Goal: Obtain resource: Download file/media

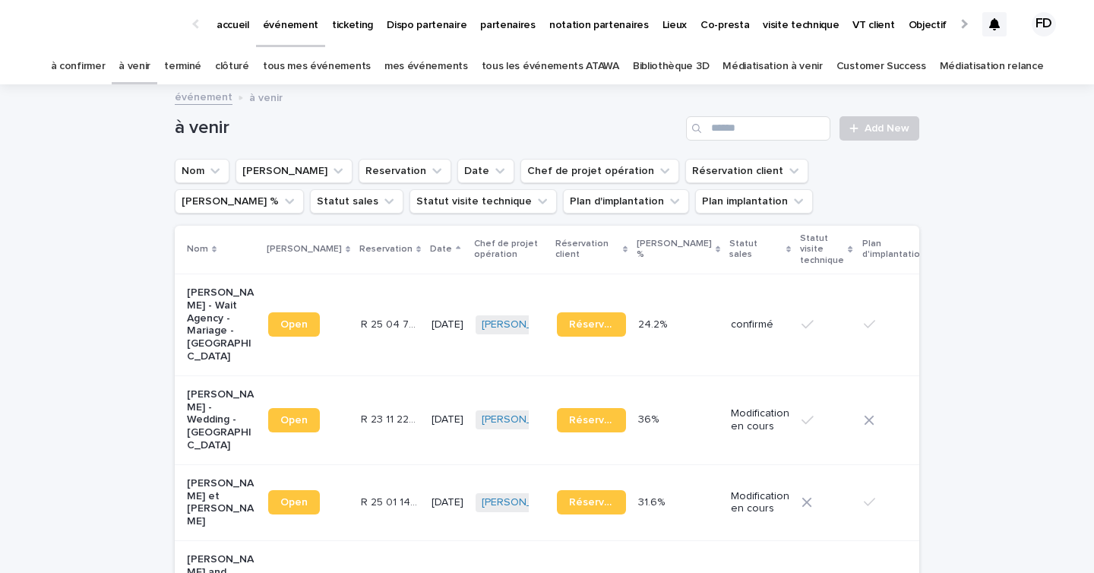
click at [106, 62] on link "à confirmer" at bounding box center [78, 67] width 55 height 36
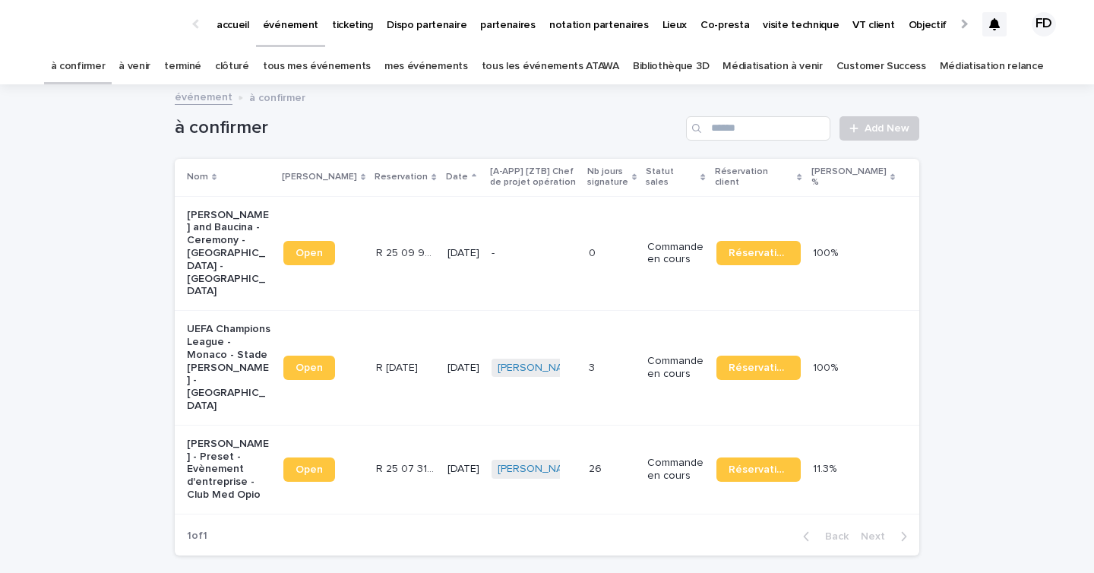
click at [701, 461] on td "Commande en cours" at bounding box center [675, 469] width 68 height 89
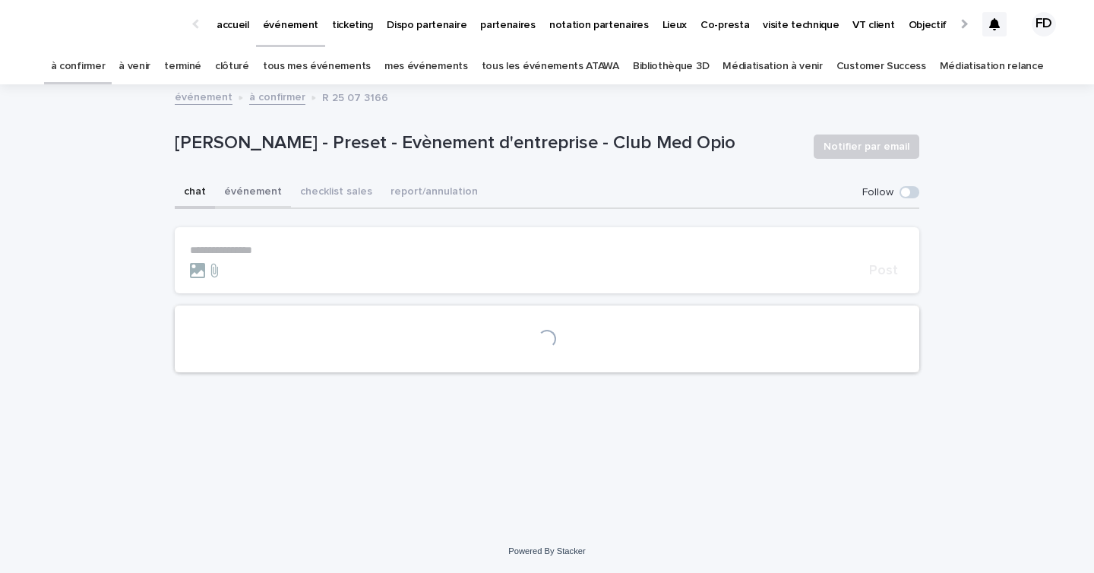
click at [252, 187] on button "événement" at bounding box center [253, 193] width 76 height 32
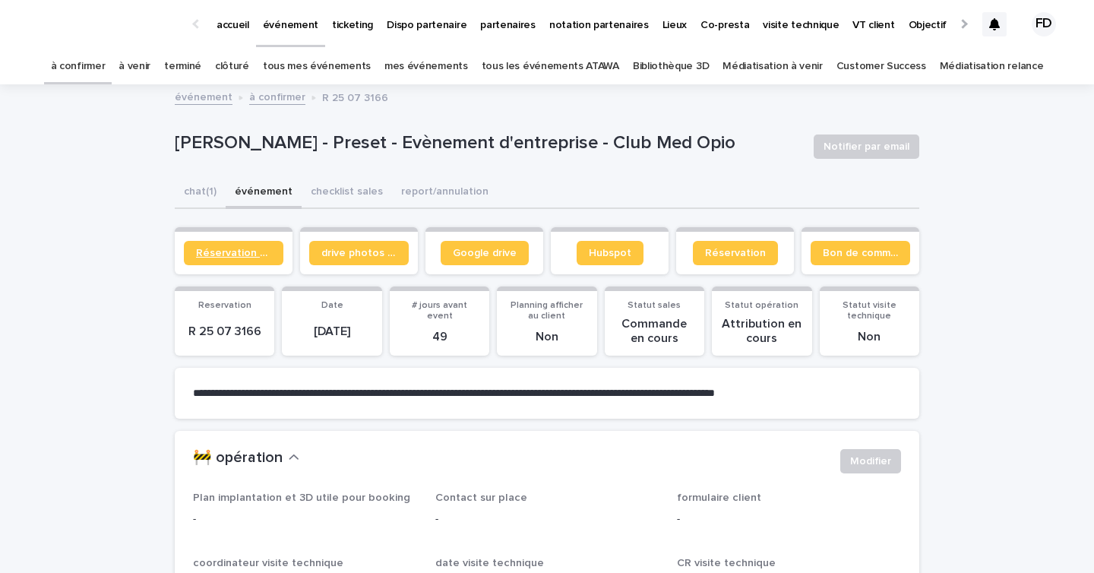
click at [242, 257] on span "Réservation client" at bounding box center [233, 253] width 75 height 11
click at [355, 20] on p "ticketing" at bounding box center [352, 16] width 41 height 32
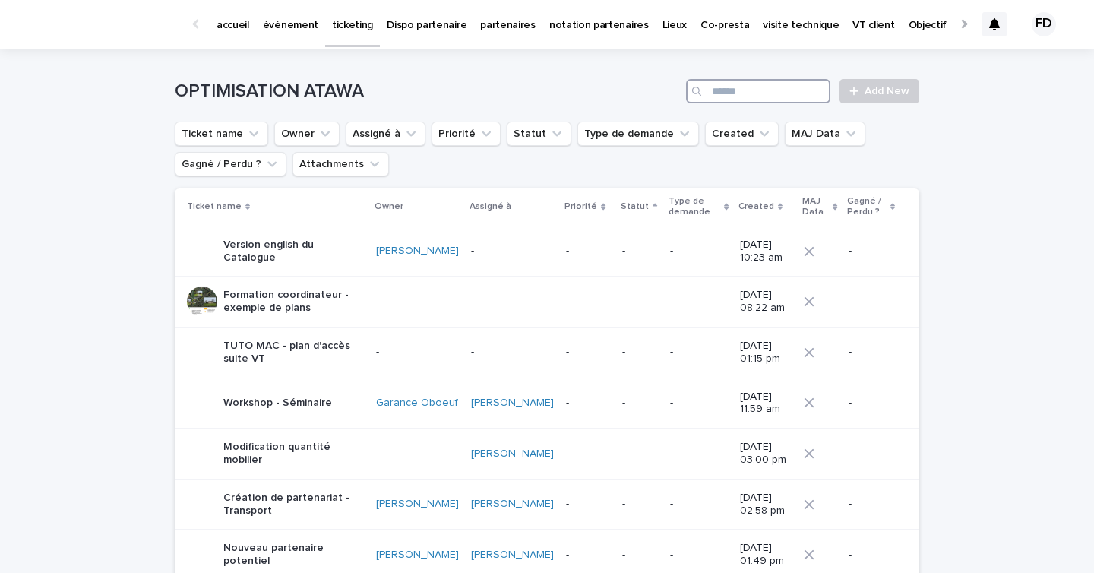
click at [799, 97] on input "Search" at bounding box center [758, 91] width 144 height 24
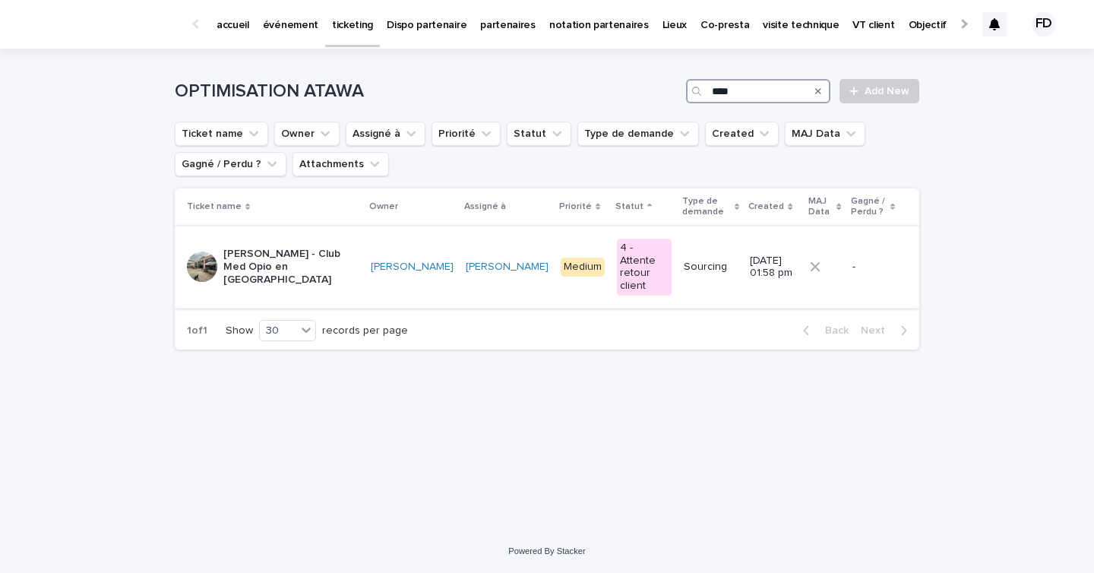
type input "****"
click at [310, 248] on p "[PERSON_NAME] - Club Med Opio en [GEOGRAPHIC_DATA]" at bounding box center [290, 267] width 135 height 38
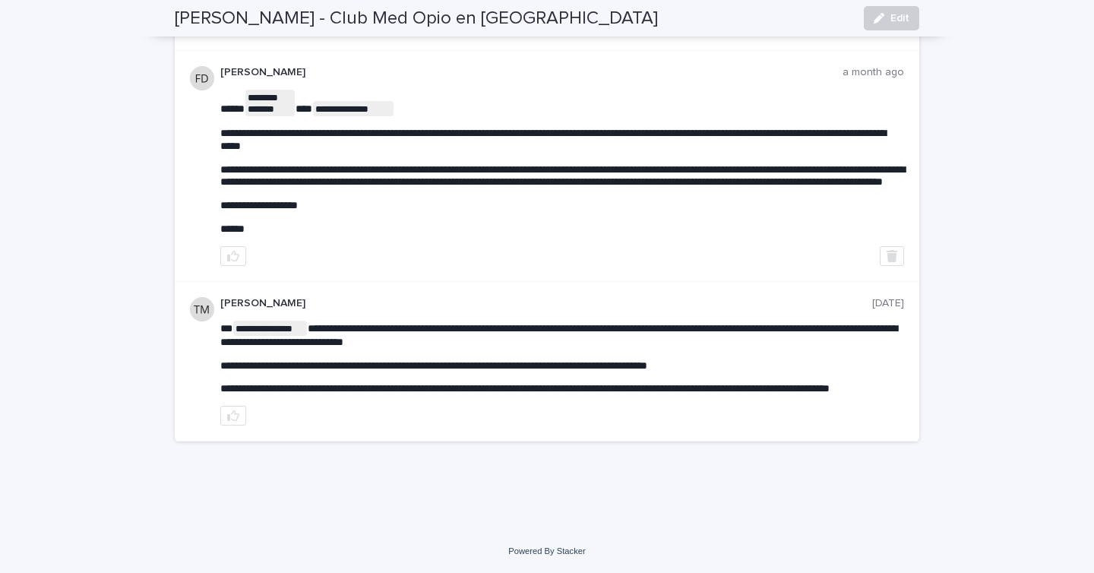
scroll to position [57, 0]
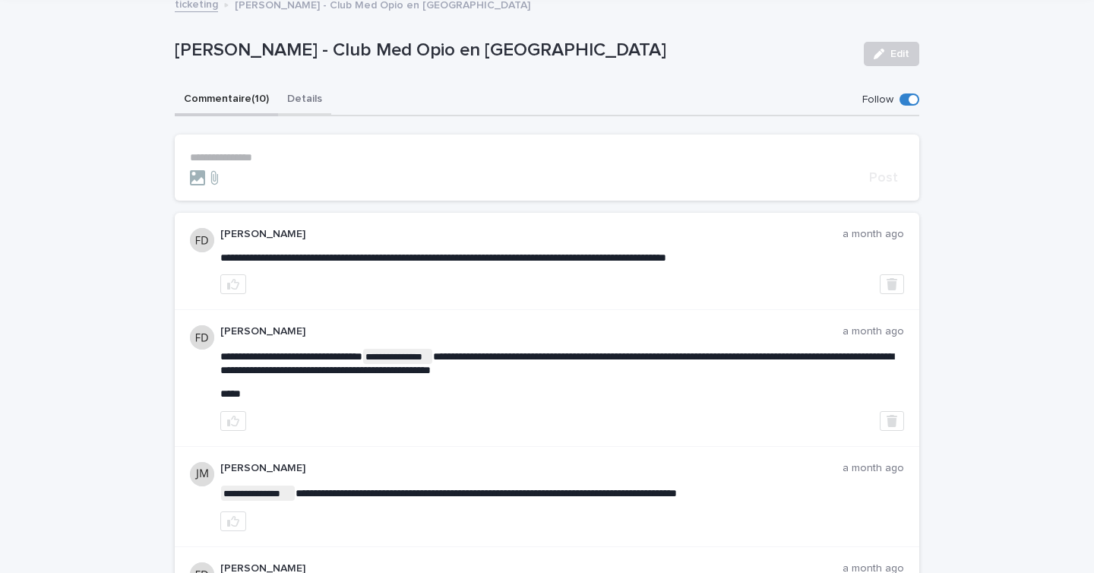
click at [309, 100] on button "Details" at bounding box center [304, 100] width 53 height 32
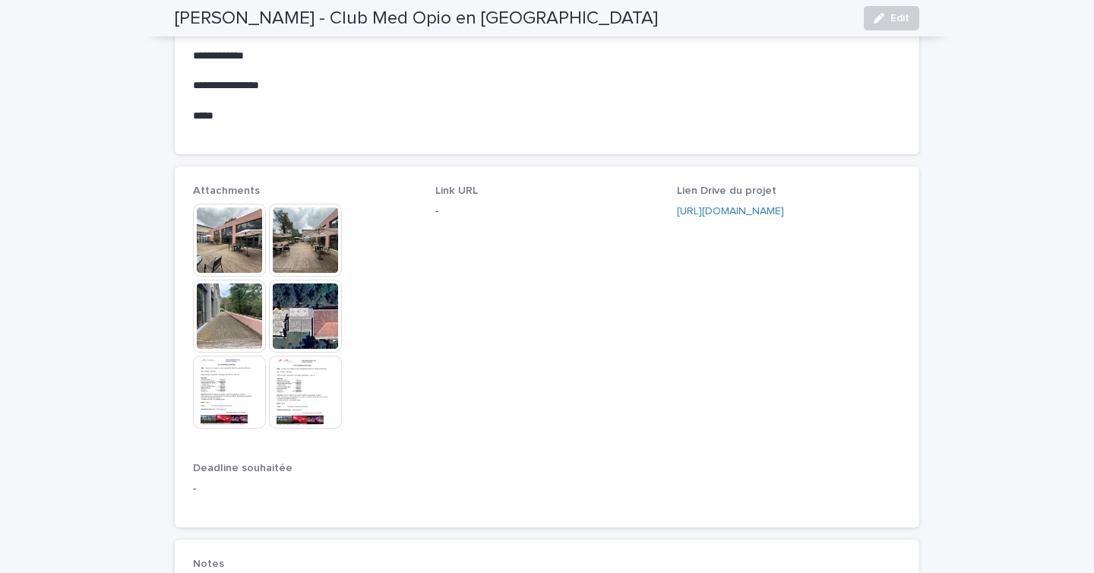
scroll to position [1155, 0]
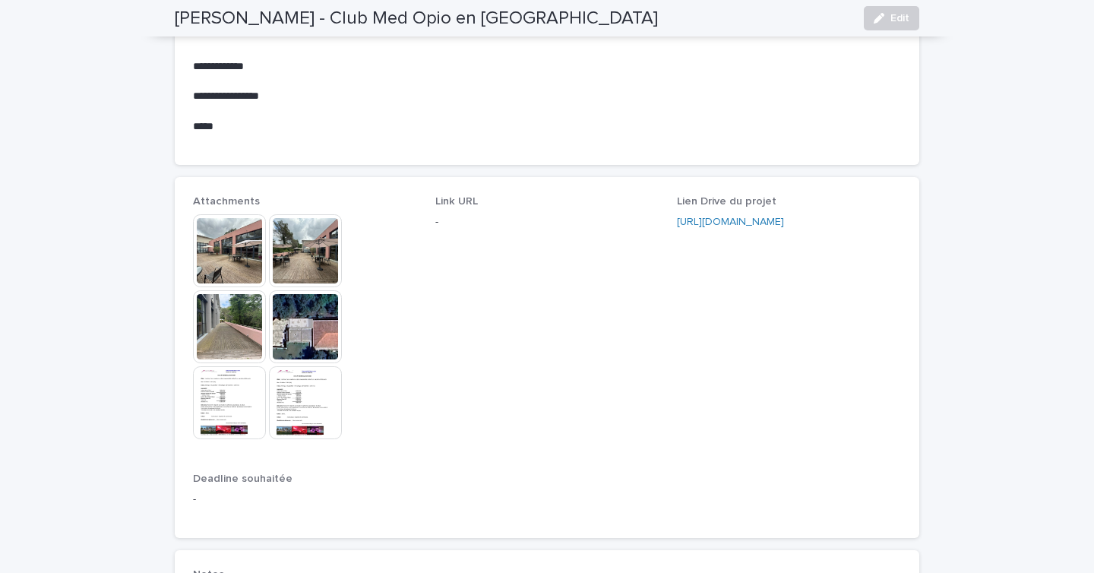
click at [239, 421] on img at bounding box center [229, 402] width 73 height 73
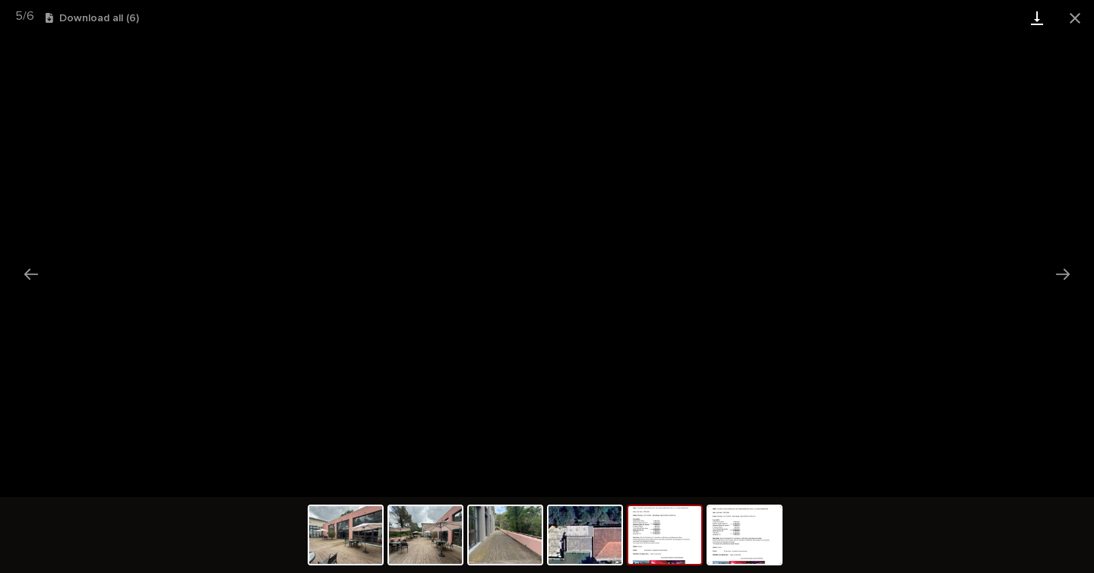
click at [1038, 14] on link "Download" at bounding box center [1037, 18] width 38 height 36
click at [747, 543] on img at bounding box center [744, 535] width 73 height 58
click at [1043, 17] on link "Download" at bounding box center [1037, 18] width 38 height 36
